Goal: Navigation & Orientation: Find specific page/section

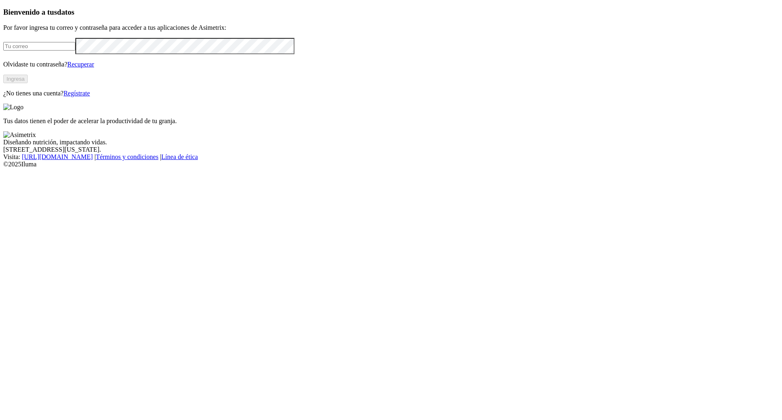
click at [75, 51] on input "email" at bounding box center [39, 46] width 72 height 9
type input "[EMAIL_ADDRESS][DOMAIN_NAME]"
click input "submit" at bounding box center [0, 0] width 0 height 0
click at [365, 125] on div "Tus datos tienen el poder de acelerar la productividad de tu granja." at bounding box center [391, 113] width 776 height 21
click at [28, 83] on button "Ingresa" at bounding box center [15, 79] width 24 height 9
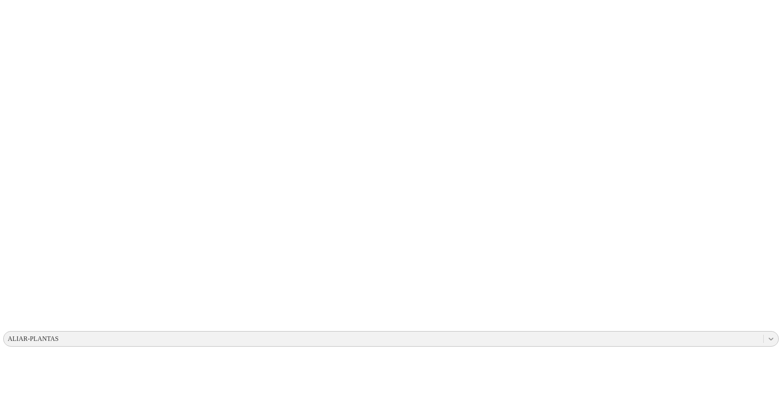
click at [767, 334] on icon at bounding box center [771, 338] width 8 height 8
